Goal: Transaction & Acquisition: Purchase product/service

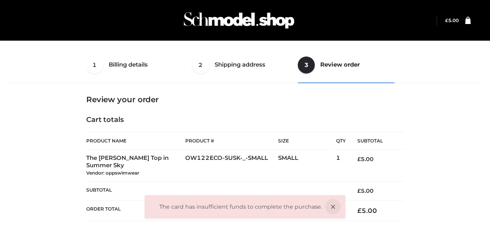
select select "***"
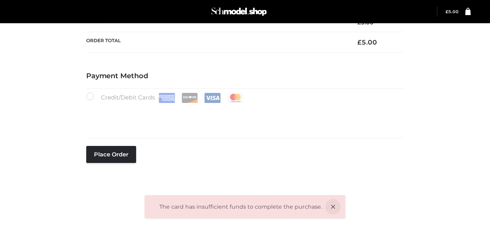
scroll to position [147, 0]
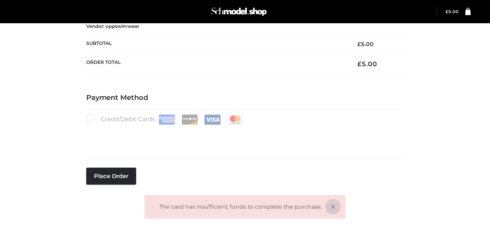
click at [334, 202] on icon at bounding box center [332, 206] width 15 height 15
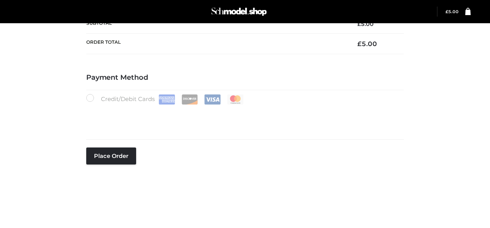
scroll to position [167, 0]
click at [113, 154] on button "Place order" at bounding box center [111, 155] width 50 height 17
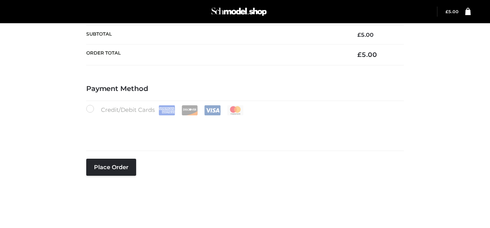
scroll to position [240, 0]
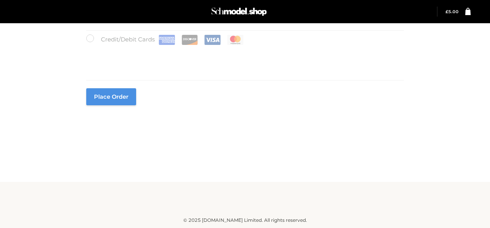
click at [118, 91] on button "Place order" at bounding box center [111, 96] width 50 height 17
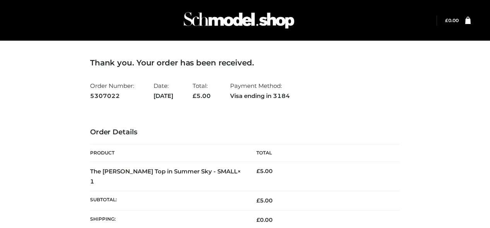
click at [104, 96] on strong "5307022" at bounding box center [112, 96] width 44 height 10
copy strong "5307022"
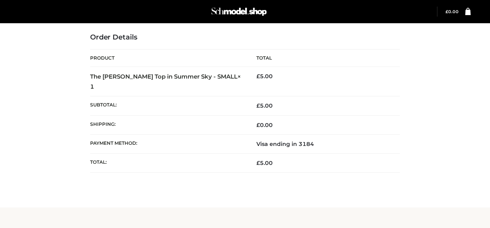
scroll to position [111, 0]
